Goal: Task Accomplishment & Management: Manage account settings

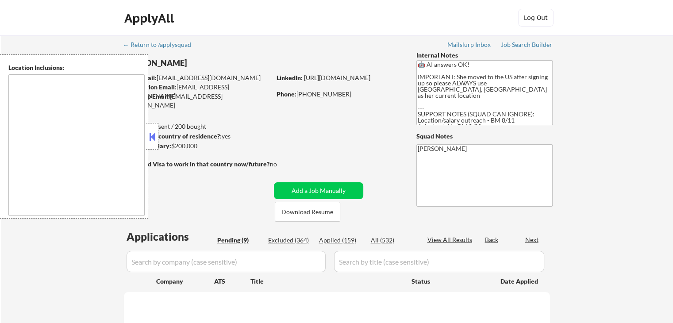
select select ""pending""
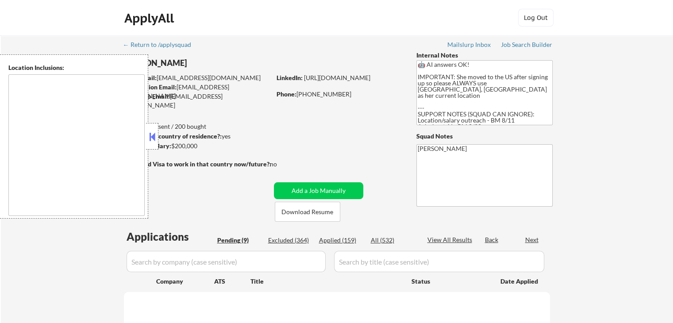
select select ""pending""
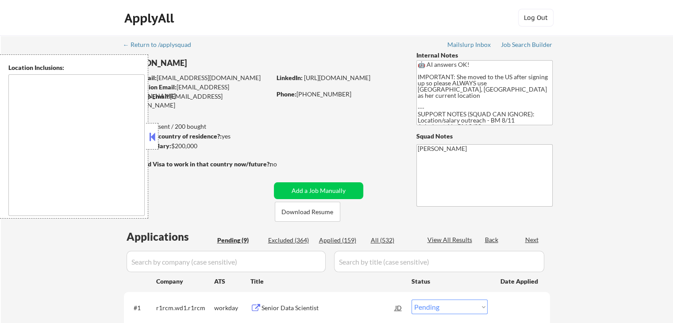
type textarea "[GEOGRAPHIC_DATA], [GEOGRAPHIC_DATA] [GEOGRAPHIC_DATA], [GEOGRAPHIC_DATA] [GEOG…"
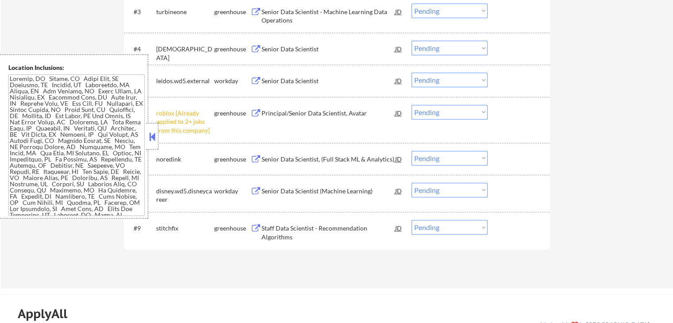
scroll to position [398, 0]
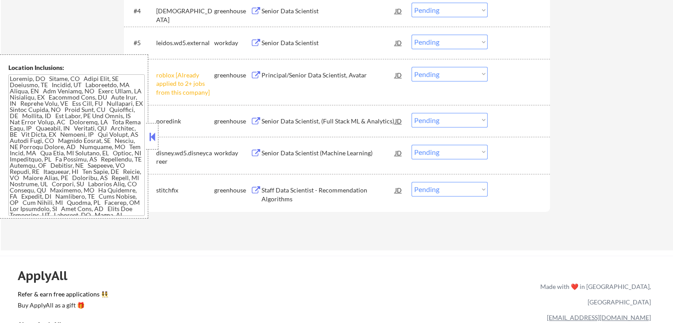
click at [446, 74] on select "Choose an option... Pending Applied Excluded (Questions) Excluded (Expired) Exc…" at bounding box center [449, 74] width 76 height 15
click at [411, 67] on select "Choose an option... Pending Applied Excluded (Questions) Excluded (Expired) Exc…" at bounding box center [449, 74] width 76 height 15
select select ""pending""
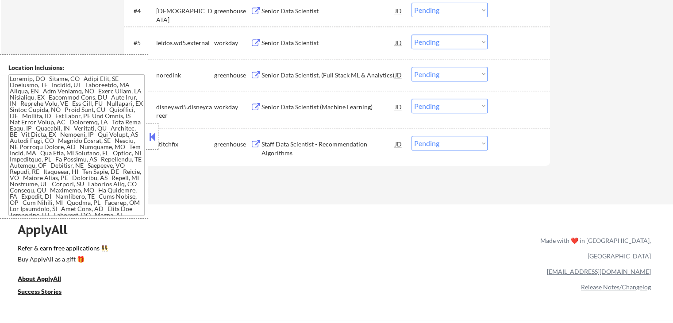
click at [284, 146] on div "Staff Data Scientist - Recommendation Algorithms" at bounding box center [328, 148] width 134 height 17
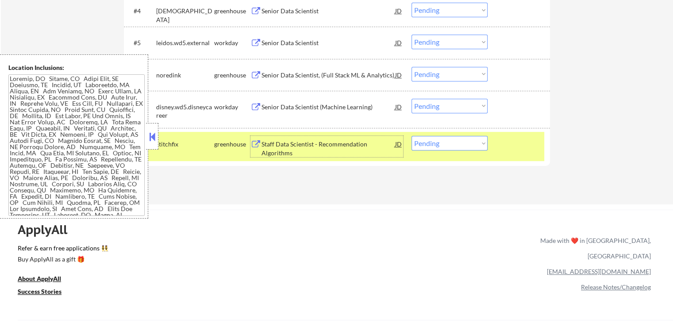
scroll to position [354, 0]
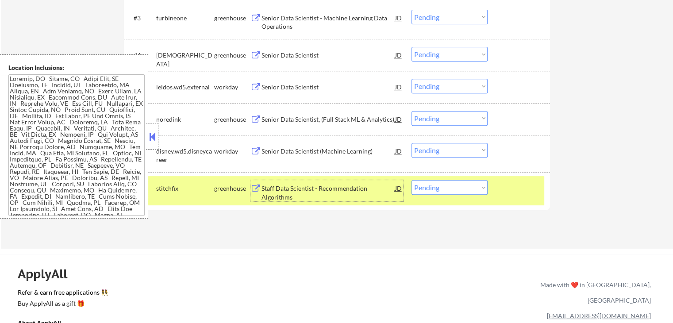
click at [453, 189] on select "Choose an option... Pending Applied Excluded (Questions) Excluded (Expired) Exc…" at bounding box center [449, 187] width 76 height 15
select select ""applied""
click at [411, 180] on select "Choose an option... Pending Applied Excluded (Questions) Excluded (Expired) Exc…" at bounding box center [449, 187] width 76 height 15
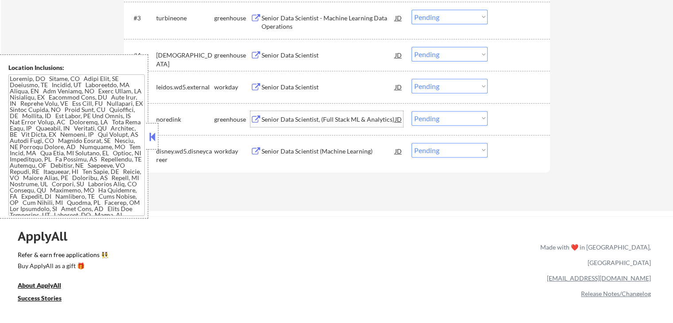
click at [289, 120] on div "Senior Data Scientist, (Full Stack ML & Analytics)" at bounding box center [328, 119] width 134 height 9
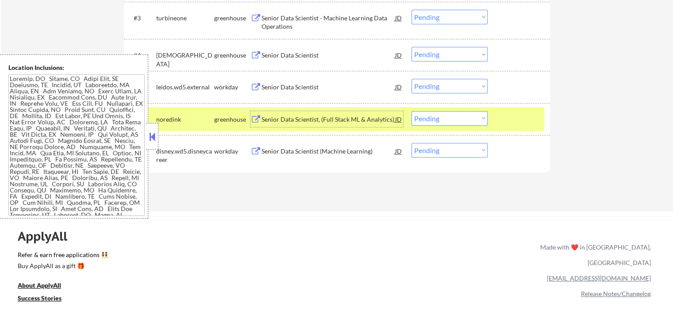
click at [448, 123] on select "Choose an option... Pending Applied Excluded (Questions) Excluded (Expired) Exc…" at bounding box center [449, 118] width 76 height 15
click at [411, 111] on select "Choose an option... Pending Applied Excluded (Questions) Excluded (Expired) Exc…" at bounding box center [449, 118] width 76 height 15
select select ""pending""
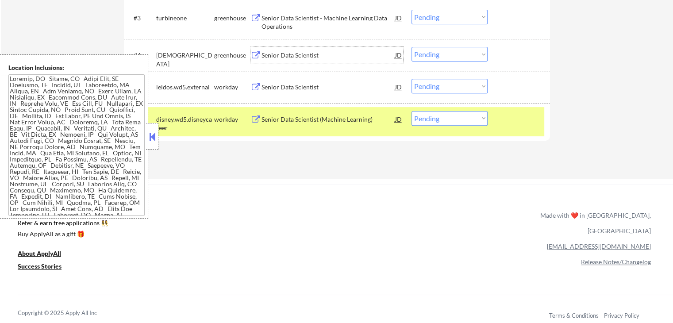
click at [273, 56] on div "Senior Data Scientist" at bounding box center [328, 55] width 134 height 9
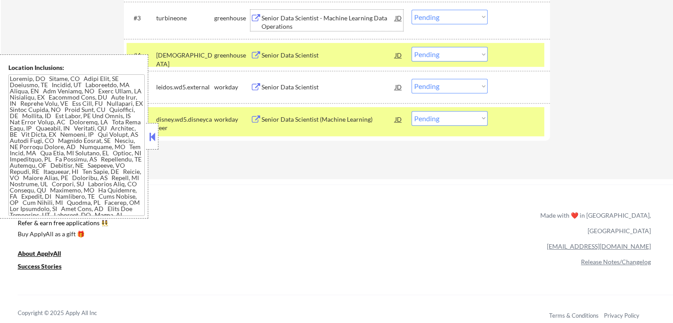
click at [288, 22] on div "Senior Data Scientist - Machine Learning Data Operations" at bounding box center [328, 22] width 134 height 17
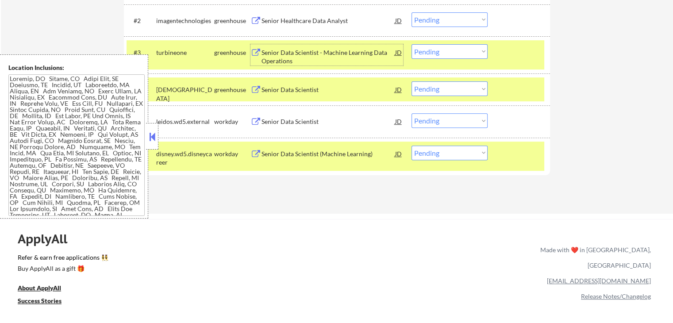
scroll to position [310, 0]
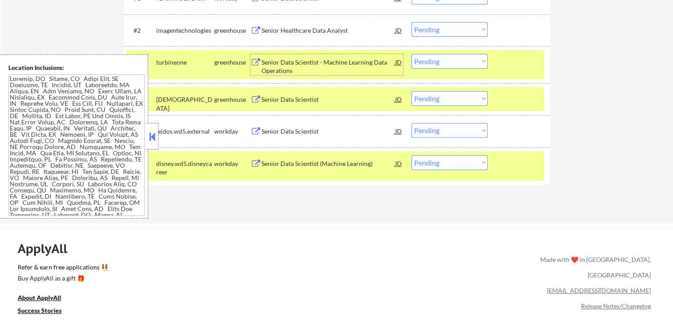
drag, startPoint x: 428, startPoint y: 96, endPoint x: 435, endPoint y: 100, distance: 8.1
click at [428, 96] on select "Choose an option... Pending Applied Excluded (Questions) Excluded (Expired) Exc…" at bounding box center [449, 98] width 76 height 15
click at [411, 91] on select "Choose an option... Pending Applied Excluded (Questions) Excluded (Expired) Exc…" at bounding box center [449, 98] width 76 height 15
select select ""pending""
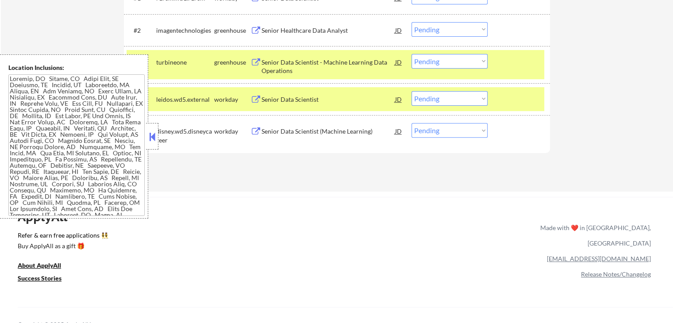
click at [457, 61] on select "Choose an option... Pending Applied Excluded (Questions) Excluded (Expired) Exc…" at bounding box center [449, 61] width 76 height 15
click at [411, 54] on select "Choose an option... Pending Applied Excluded (Questions) Excluded (Expired) Exc…" at bounding box center [449, 61] width 76 height 15
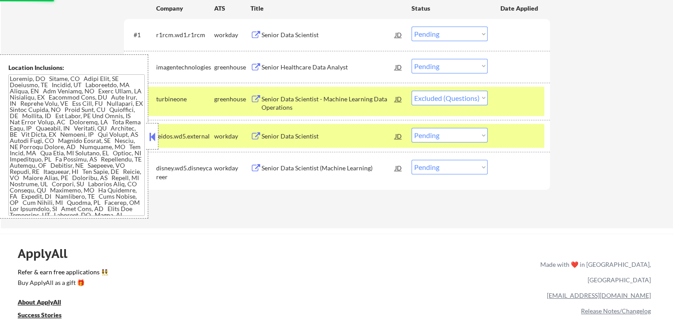
scroll to position [221, 0]
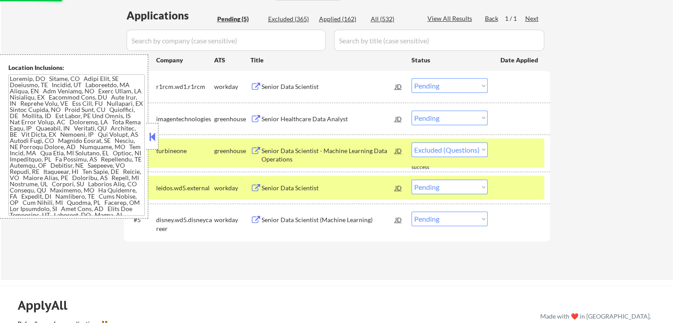
select select ""pending""
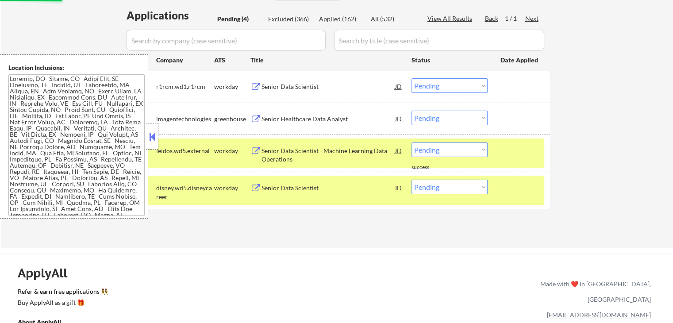
click at [294, 119] on div "Senior Healthcare Data Analyst" at bounding box center [328, 119] width 134 height 9
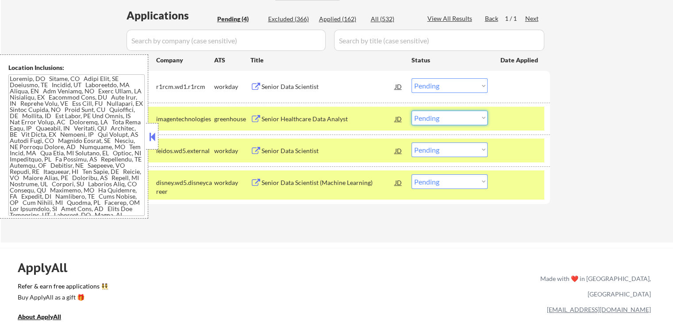
drag, startPoint x: 460, startPoint y: 112, endPoint x: 461, endPoint y: 122, distance: 9.8
click at [460, 112] on select "Choose an option... Pending Applied Excluded (Questions) Excluded (Expired) Exc…" at bounding box center [449, 118] width 76 height 15
click at [411, 111] on select "Choose an option... Pending Applied Excluded (Questions) Excluded (Expired) Exc…" at bounding box center [449, 118] width 76 height 15
click at [269, 84] on div "Senior Data Scientist" at bounding box center [328, 86] width 134 height 9
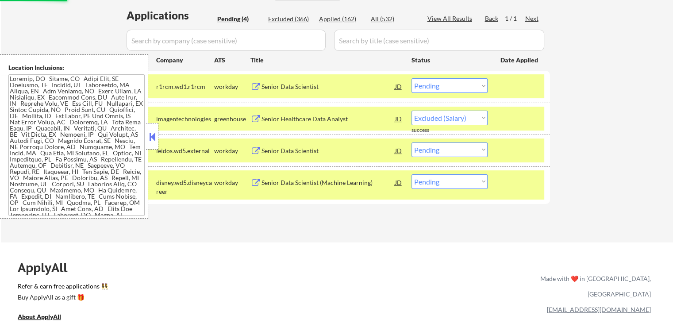
select select ""pending""
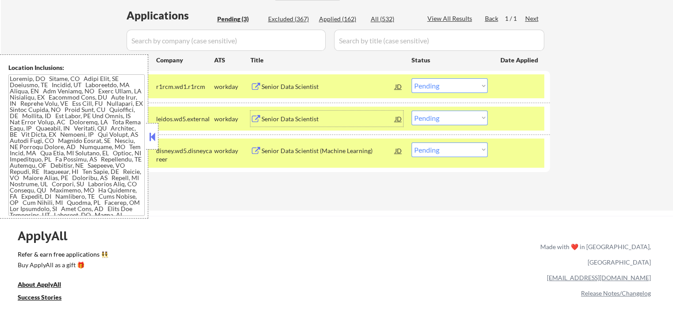
click at [268, 117] on div "Senior Data Scientist" at bounding box center [328, 119] width 134 height 9
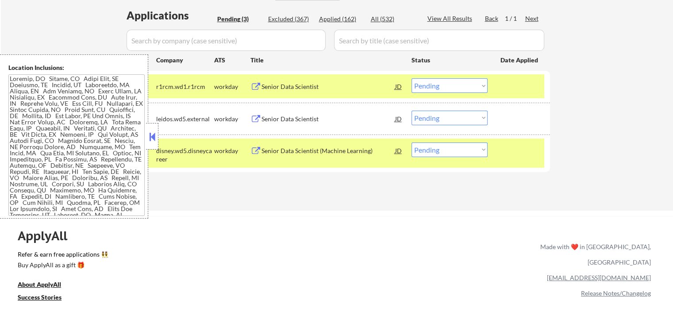
click at [266, 145] on div "Senior Data Scientist (Machine Learning)" at bounding box center [328, 150] width 134 height 16
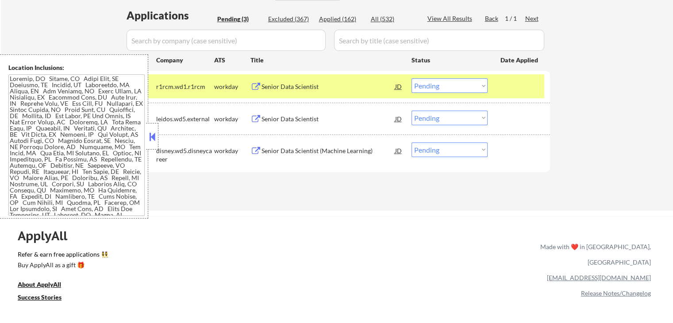
click at [511, 89] on div at bounding box center [519, 86] width 39 height 16
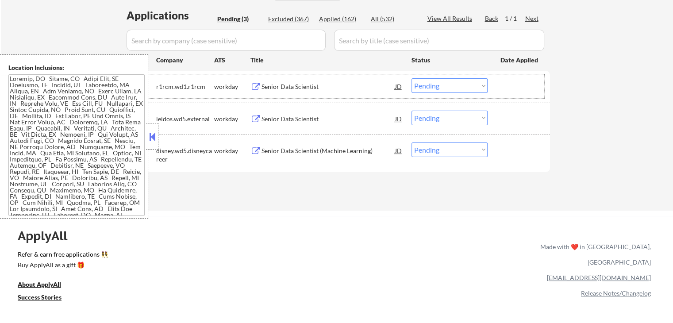
click at [477, 87] on select "Choose an option... Pending Applied Excluded (Questions) Excluded (Expired) Exc…" at bounding box center [449, 85] width 76 height 15
click at [411, 78] on select "Choose an option... Pending Applied Excluded (Questions) Excluded (Expired) Exc…" at bounding box center [449, 85] width 76 height 15
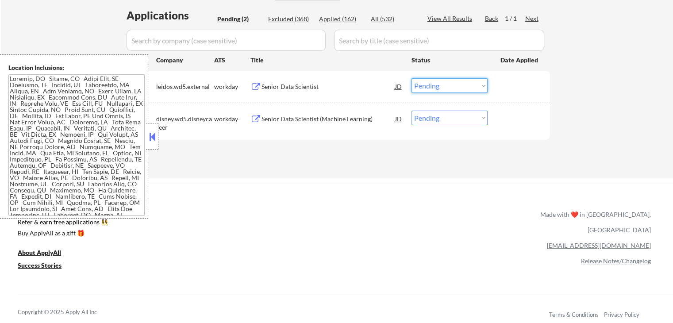
click at [451, 85] on select "Choose an option... Pending Applied Excluded (Questions) Excluded (Expired) Exc…" at bounding box center [449, 85] width 76 height 15
click at [411, 78] on select "Choose an option... Pending Applied Excluded (Questions) Excluded (Expired) Exc…" at bounding box center [449, 85] width 76 height 15
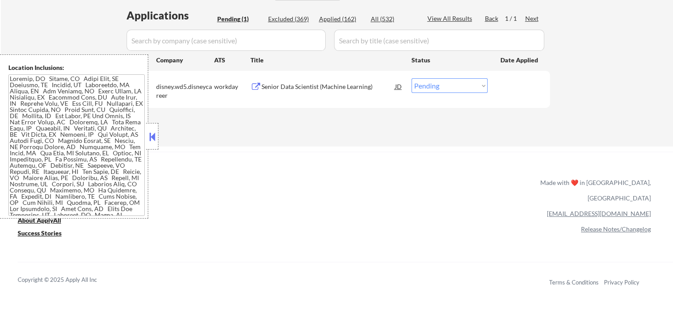
click at [431, 87] on select "Choose an option... Pending Applied Excluded (Questions) Excluded (Expired) Exc…" at bounding box center [449, 85] width 76 height 15
click at [411, 78] on select "Choose an option... Pending Applied Excluded (Questions) Excluded (Expired) Exc…" at bounding box center [449, 85] width 76 height 15
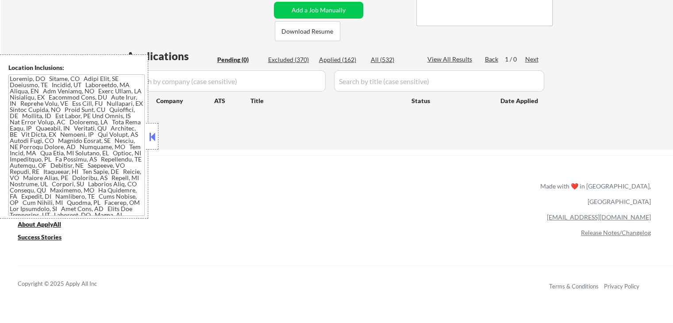
scroll to position [133, 0]
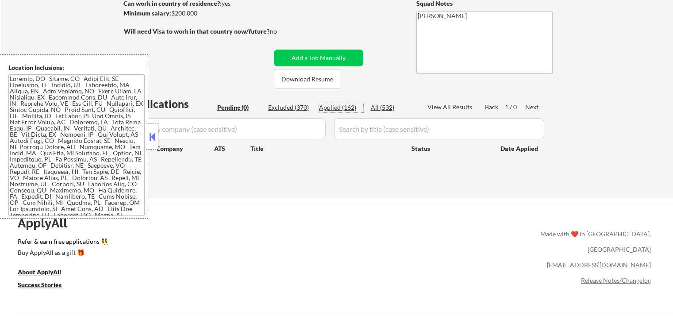
click at [343, 107] on div "Applied (162)" at bounding box center [341, 107] width 44 height 9
select select ""applied""
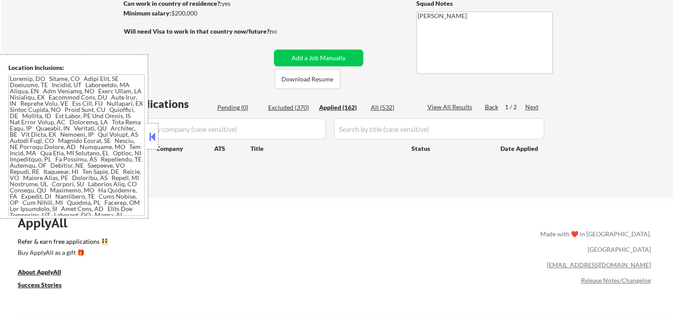
select select ""applied""
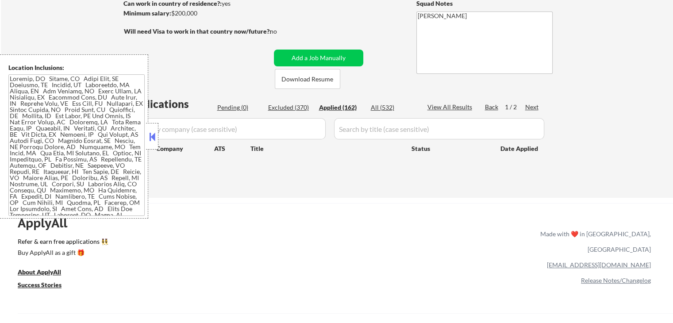
select select ""applied""
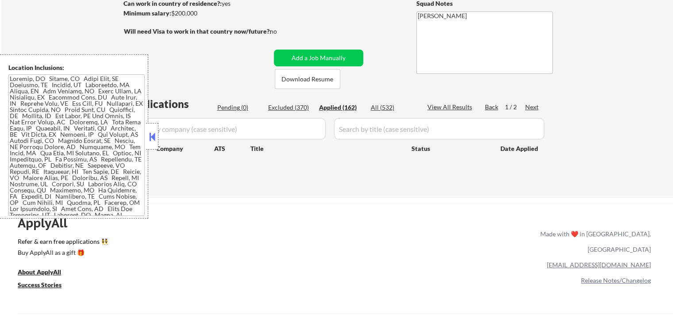
select select ""applied""
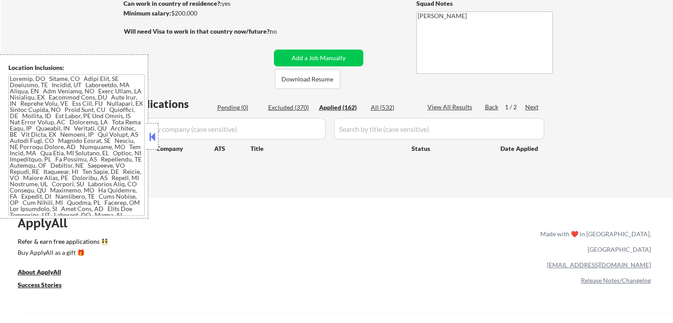
select select ""applied""
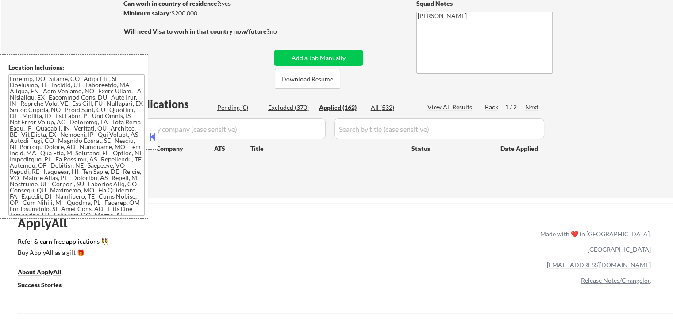
select select ""applied""
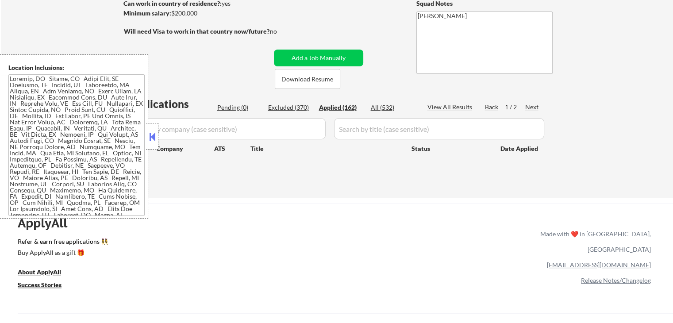
select select ""applied""
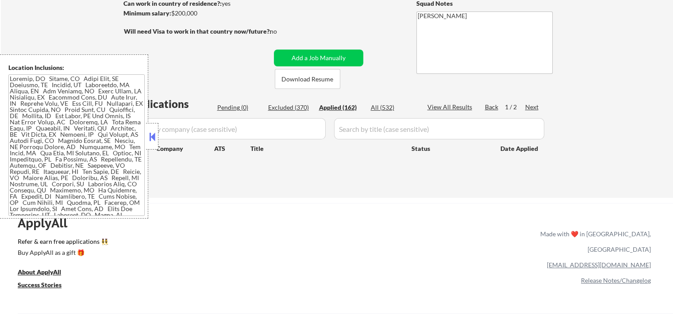
select select ""applied""
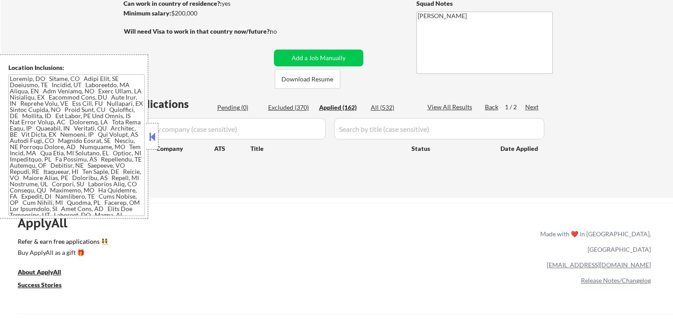
select select ""applied""
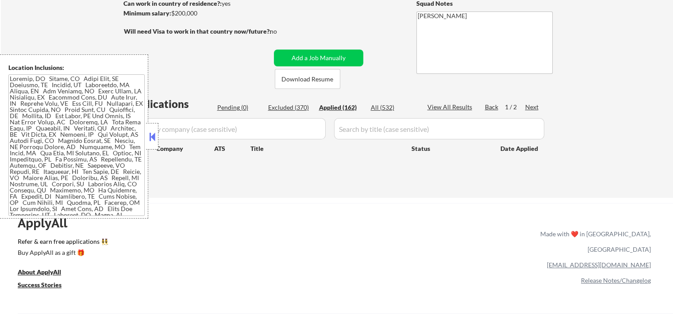
select select ""applied""
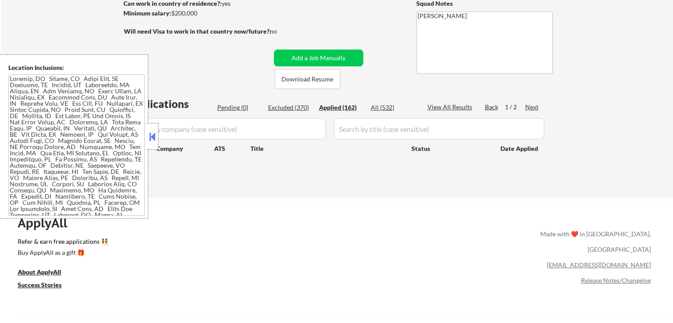
select select ""applied""
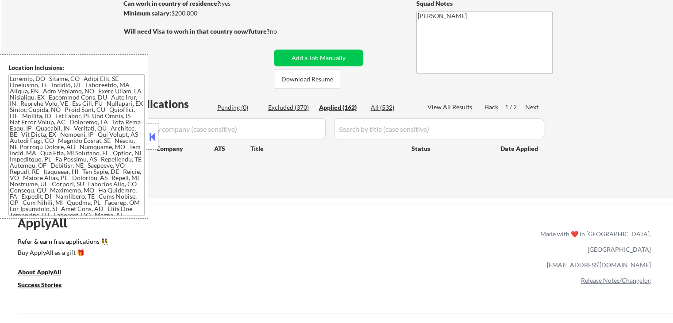
select select ""applied""
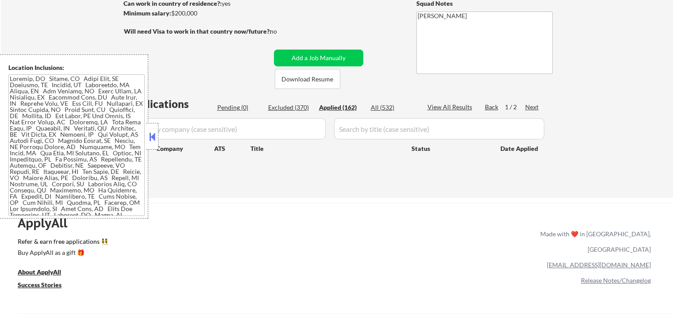
select select ""applied""
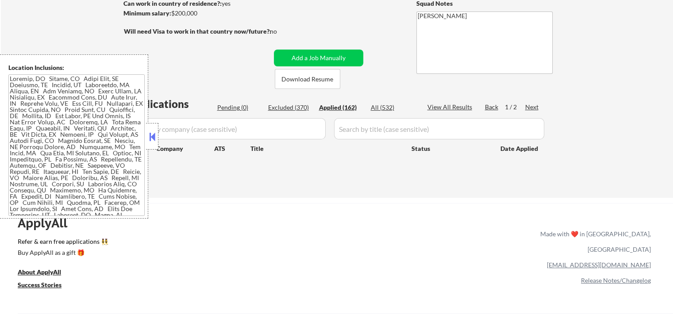
select select ""applied""
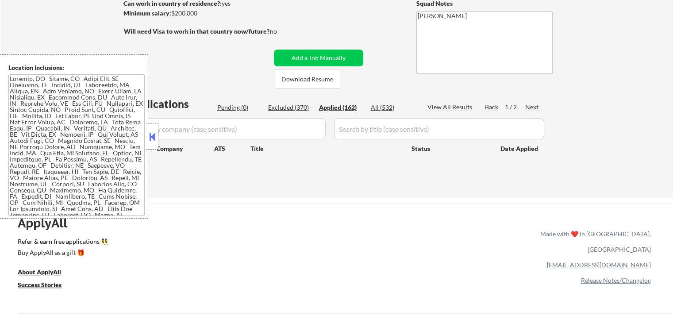
select select ""applied""
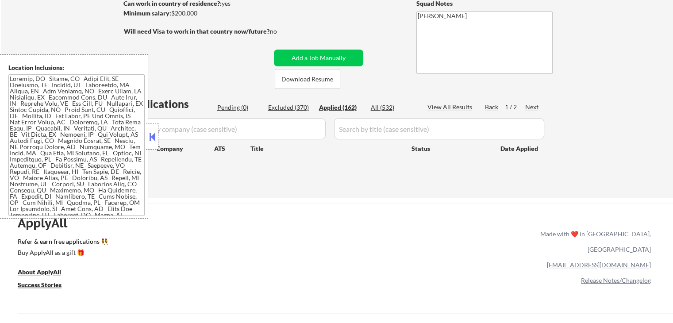
select select ""applied""
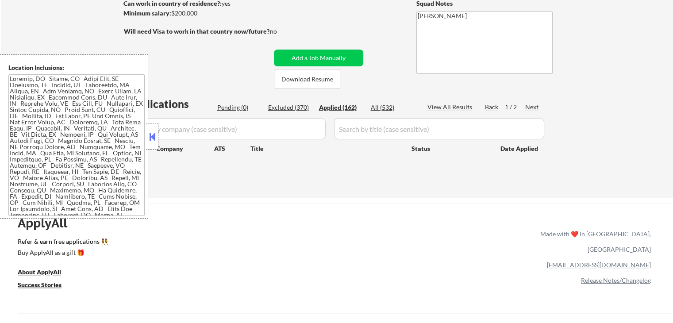
select select ""applied""
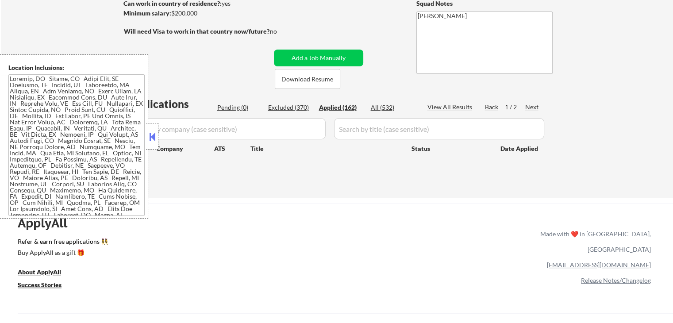
select select ""applied""
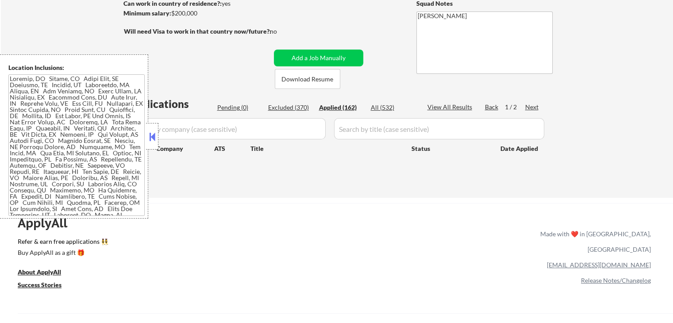
select select ""applied""
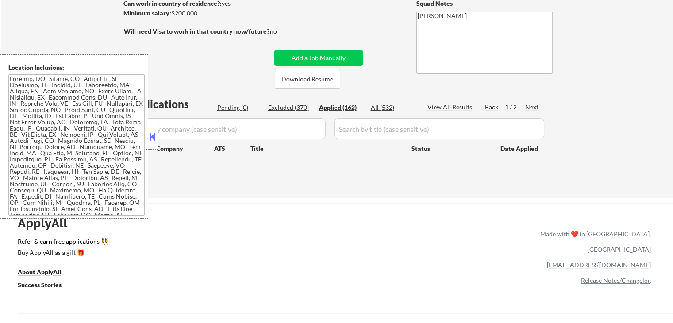
select select ""applied""
